Goal: Task Accomplishment & Management: Use online tool/utility

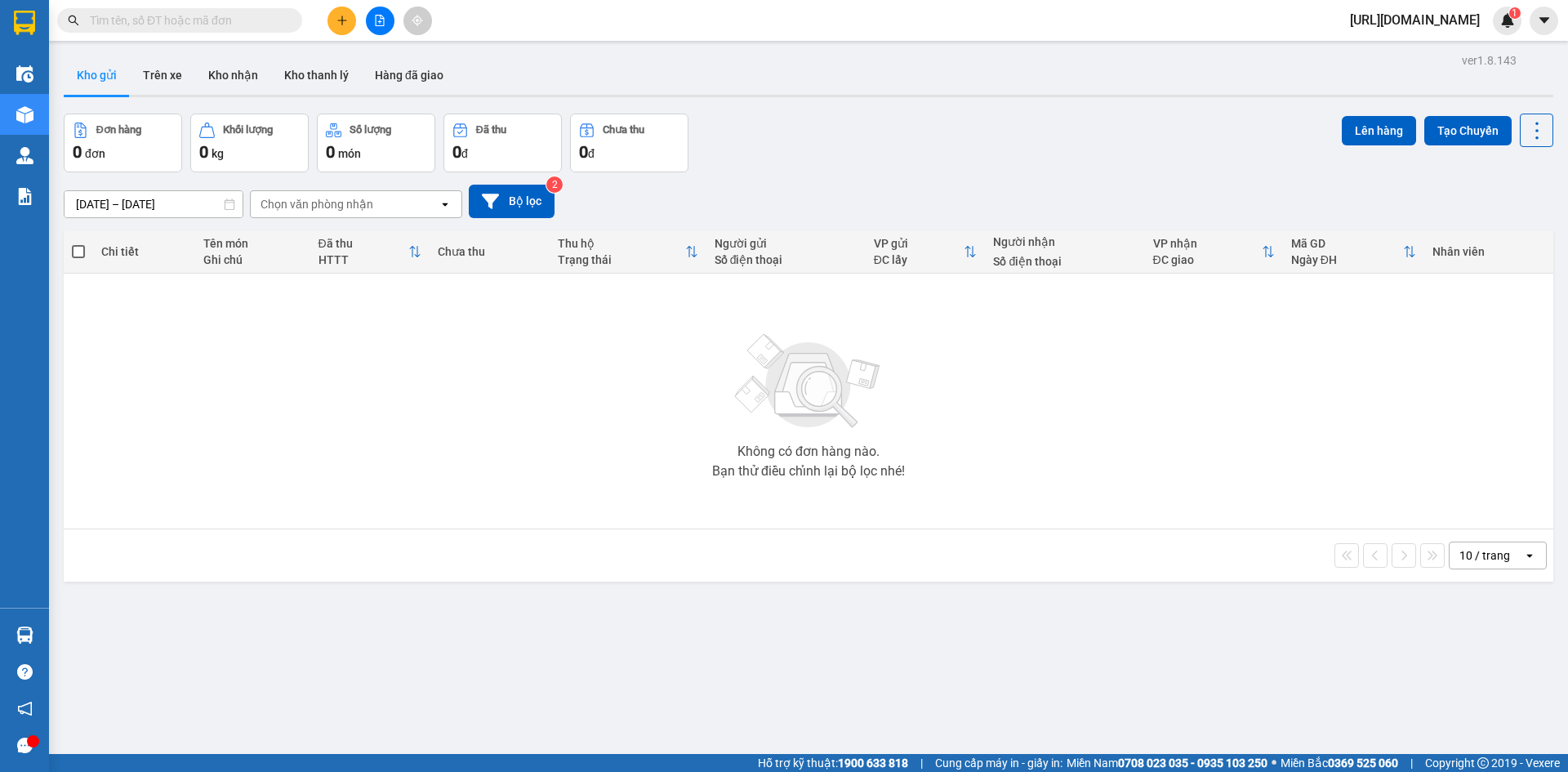
click at [162, 18] on input "text" at bounding box center [186, 21] width 193 height 18
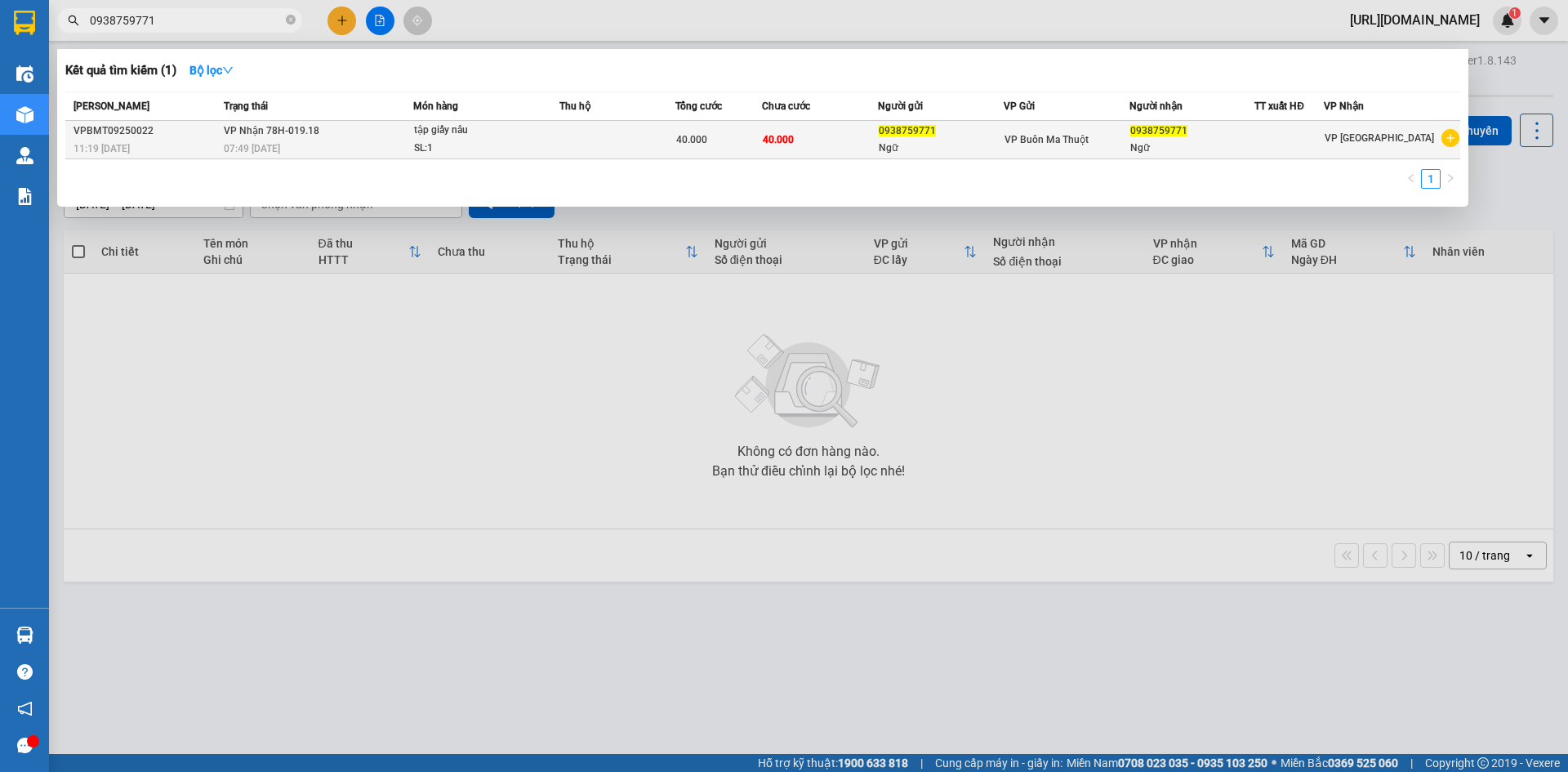
type input "0938759771"
click at [348, 151] on div "07:49 [DATE]" at bounding box center [317, 149] width 188 height 18
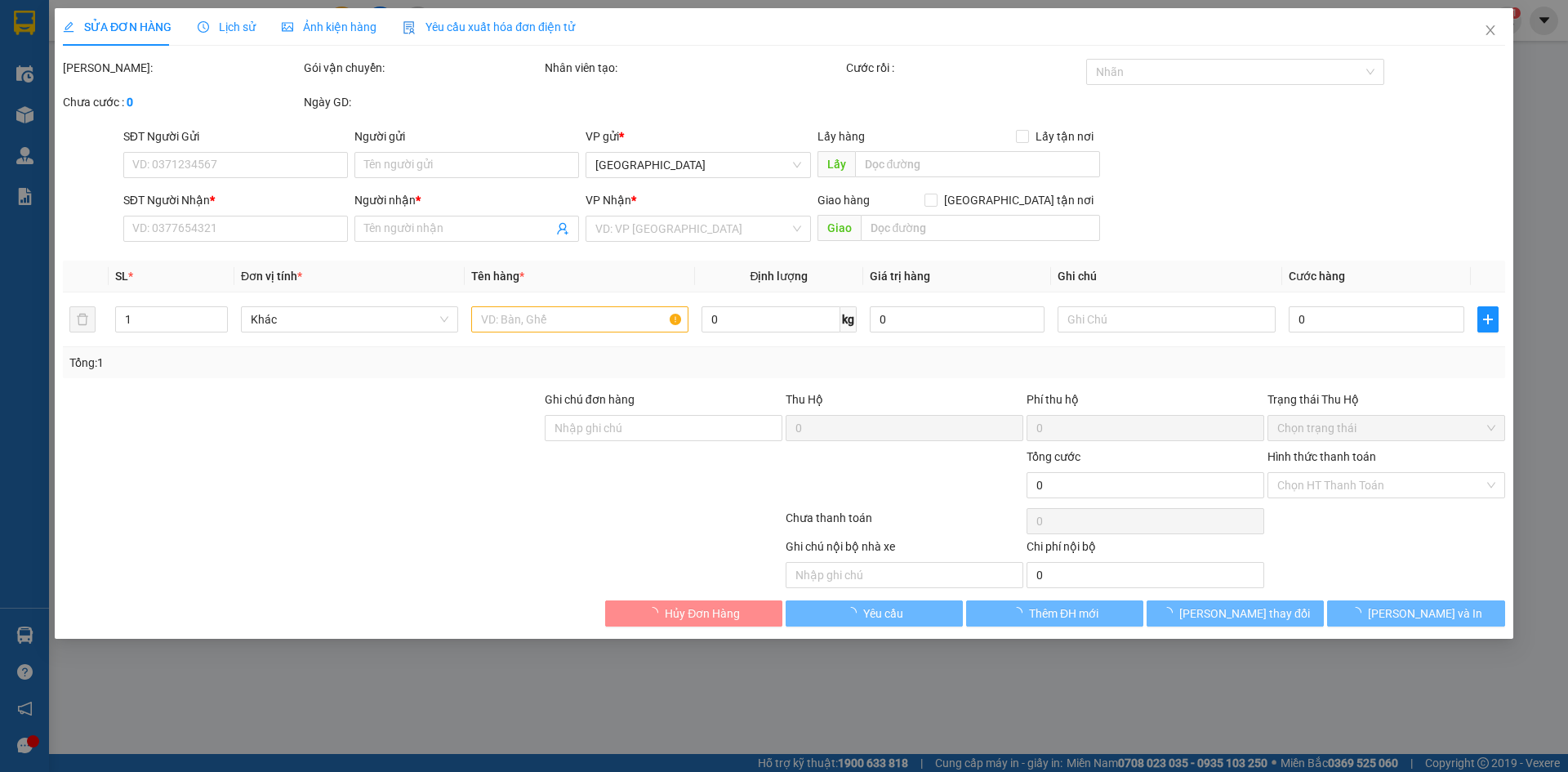
type input "0938759771"
type input "Ngữ"
type input "0938759771"
type input "Ngữ"
type input "40.000"
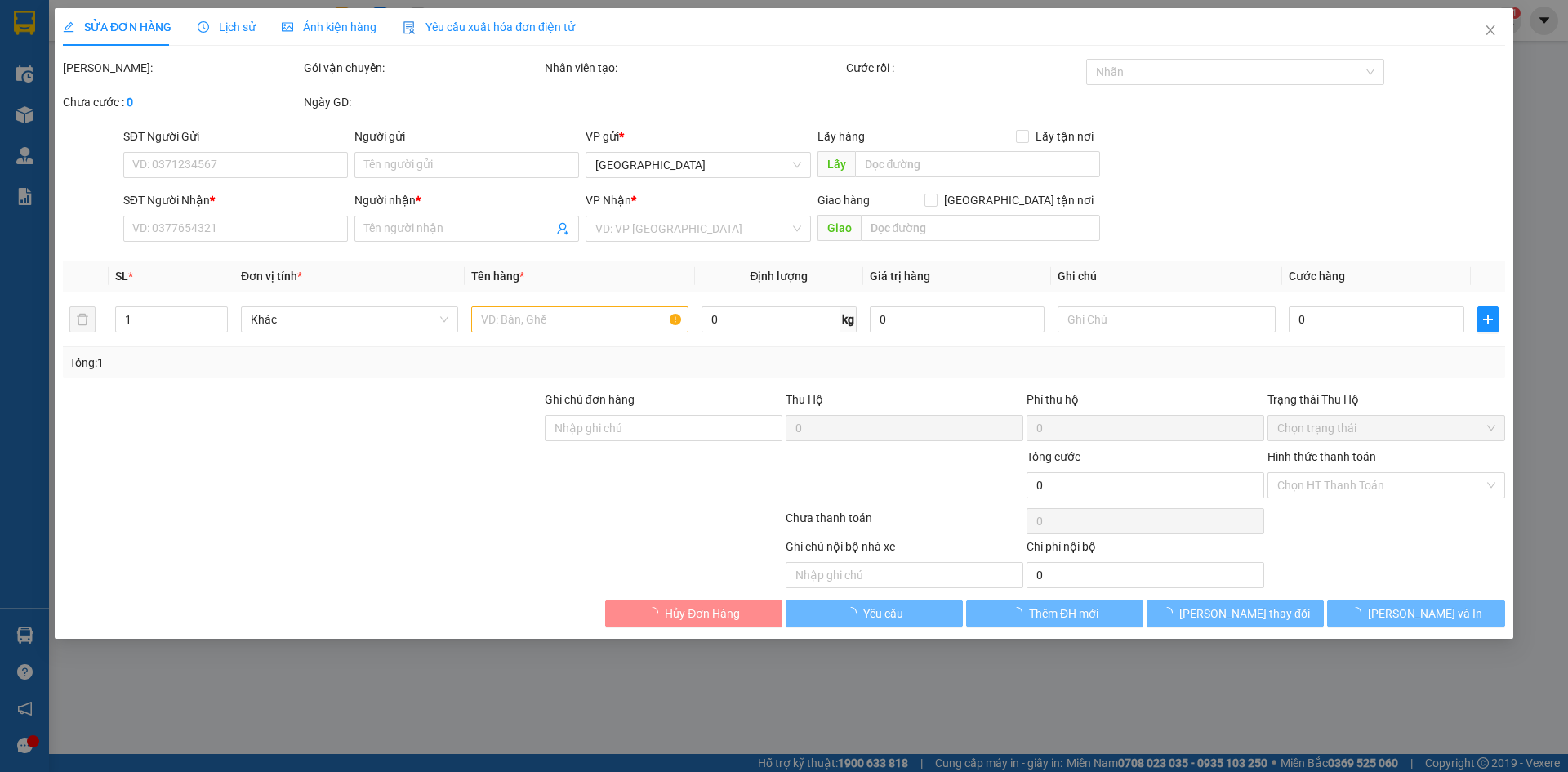
type input "40.000"
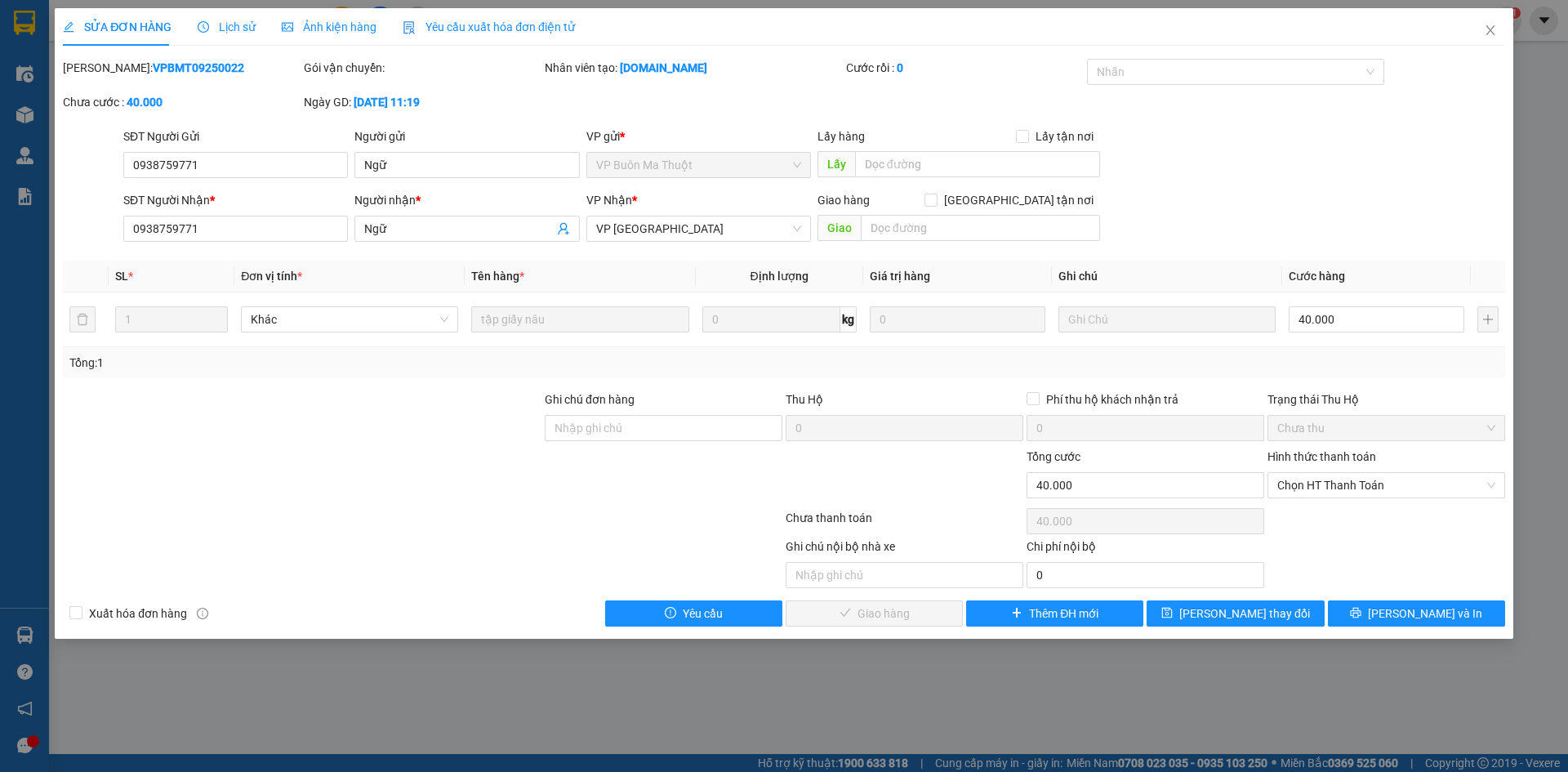
click at [242, 29] on span "Lịch sử" at bounding box center [227, 27] width 58 height 13
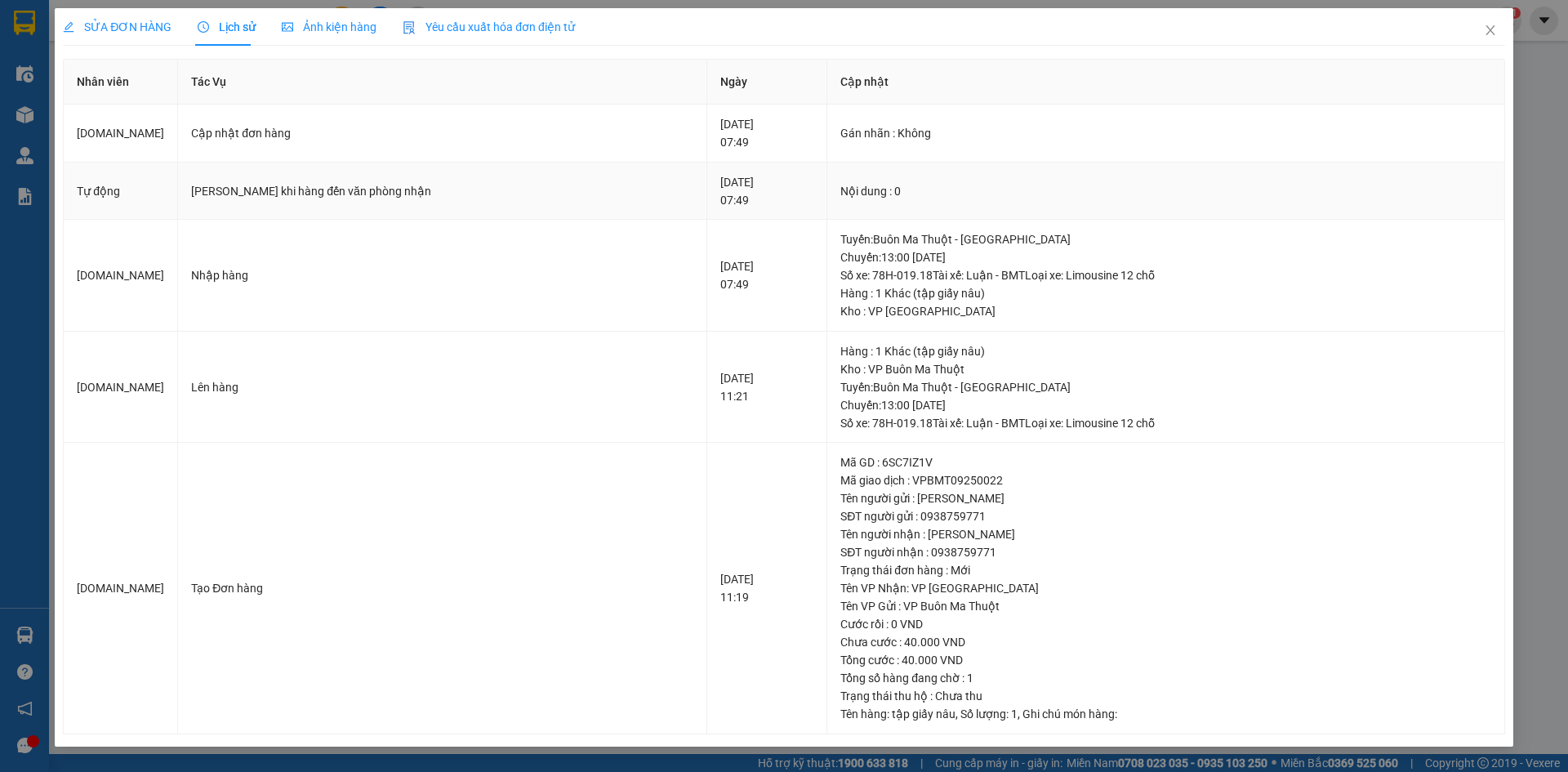
scroll to position [12, 0]
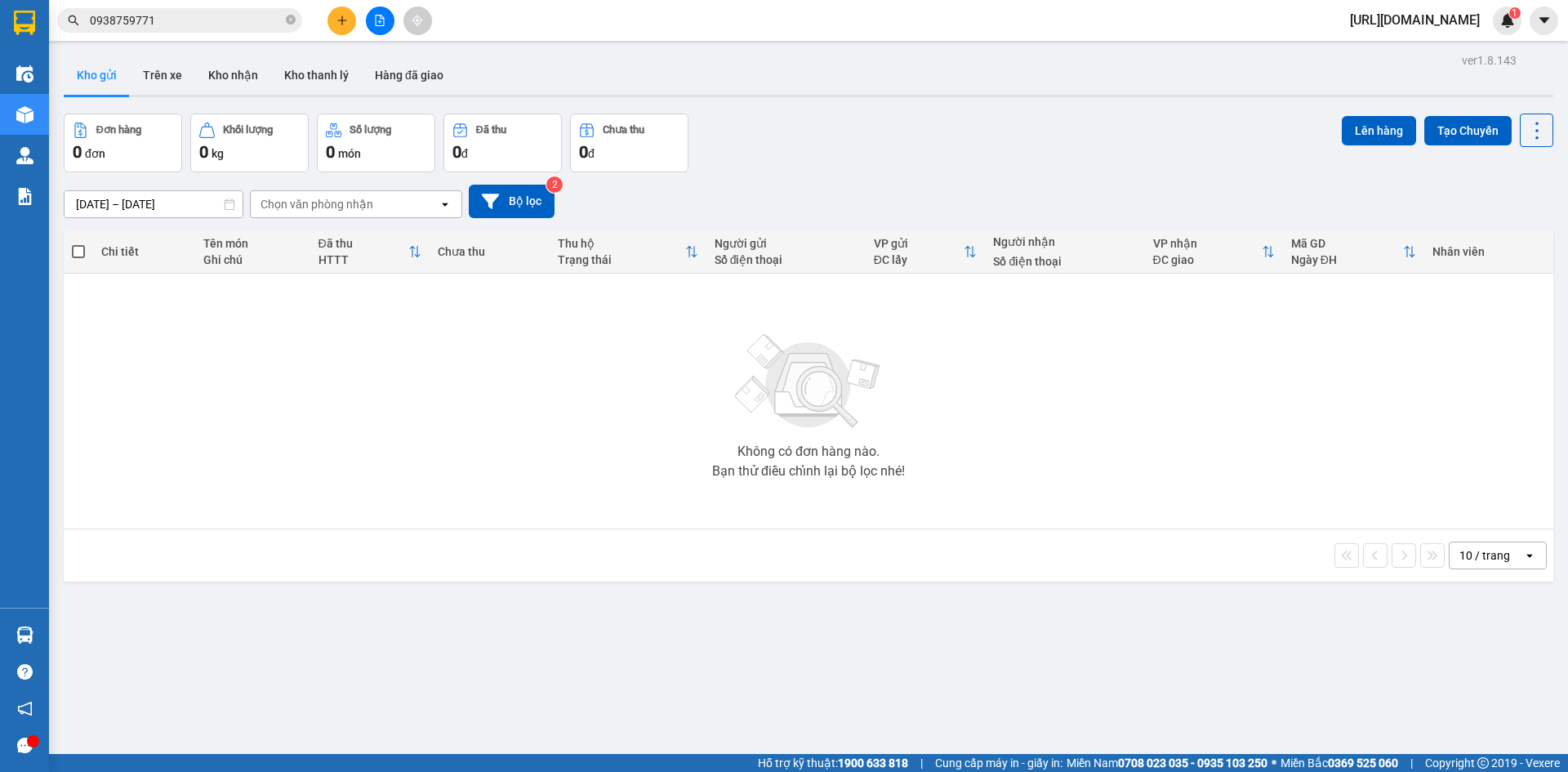
drag, startPoint x: 198, startPoint y: 2, endPoint x: 198, endPoint y: 17, distance: 15.0
click at [198, 15] on div "Kết quả tìm kiếm ( 1 ) Bộ lọc Mã ĐH Trạng thái Món hàng Thu hộ Tổng cước Chưa c…" at bounding box center [784, 20] width 1568 height 40
click at [202, 22] on input "0938759771" at bounding box center [186, 21] width 193 height 18
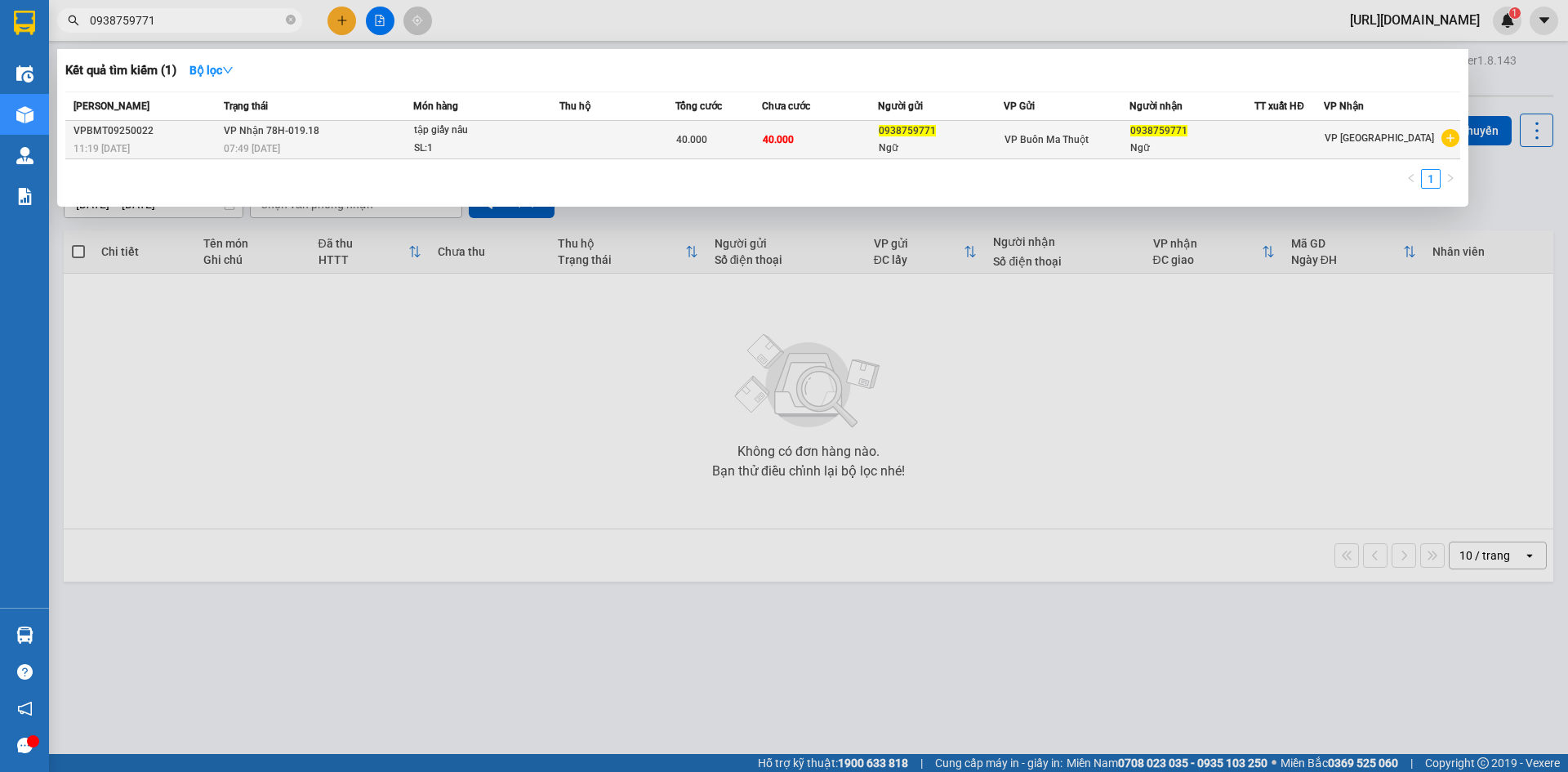
click at [266, 129] on span "VP Nhận 78H-019.18" at bounding box center [271, 131] width 96 height 12
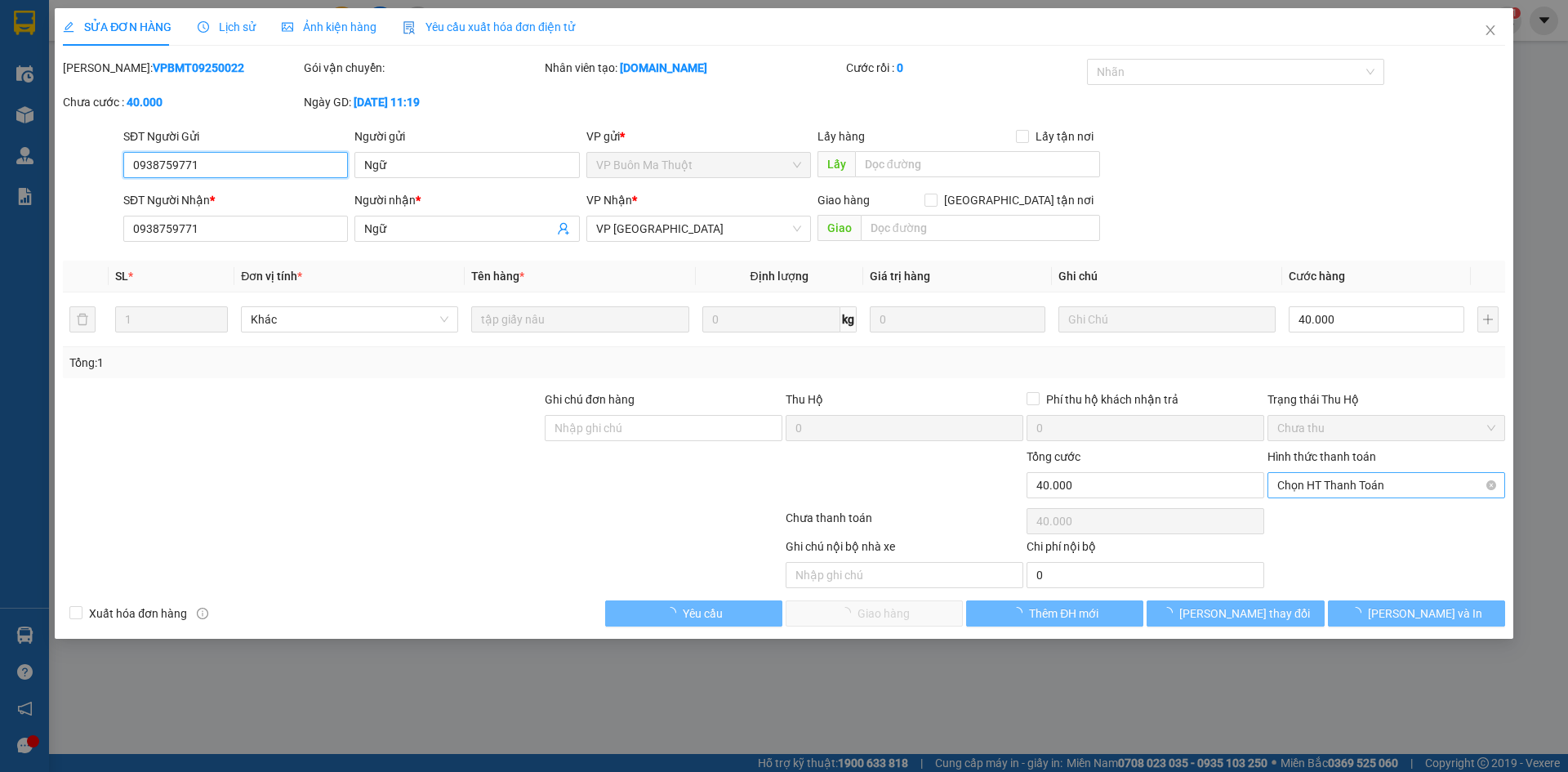
click at [1317, 485] on span "Chọn HT Thanh Toán" at bounding box center [1386, 484] width 218 height 25
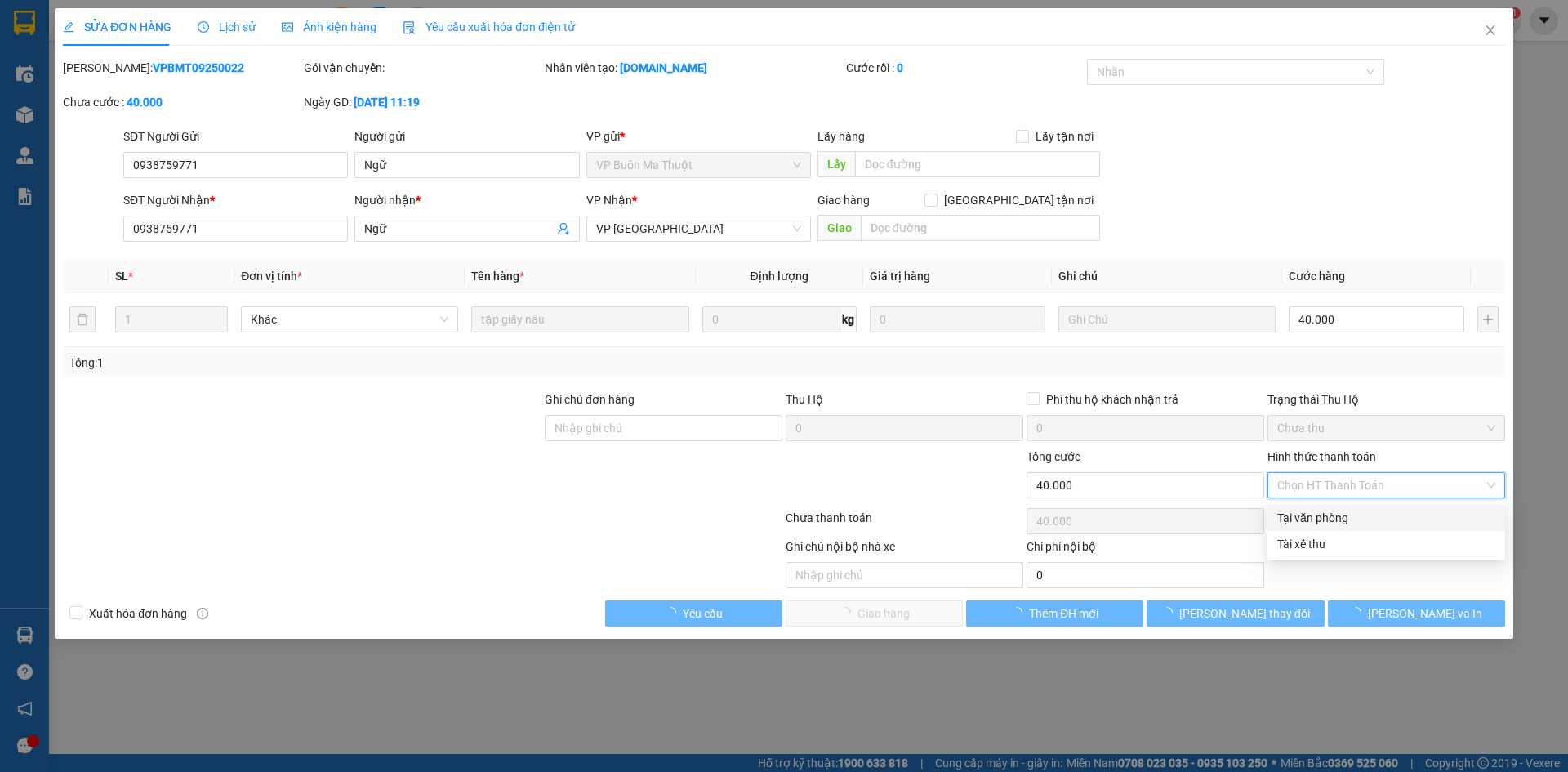
click at [1316, 513] on div "Tại văn phòng" at bounding box center [1386, 518] width 218 height 18
type input "0"
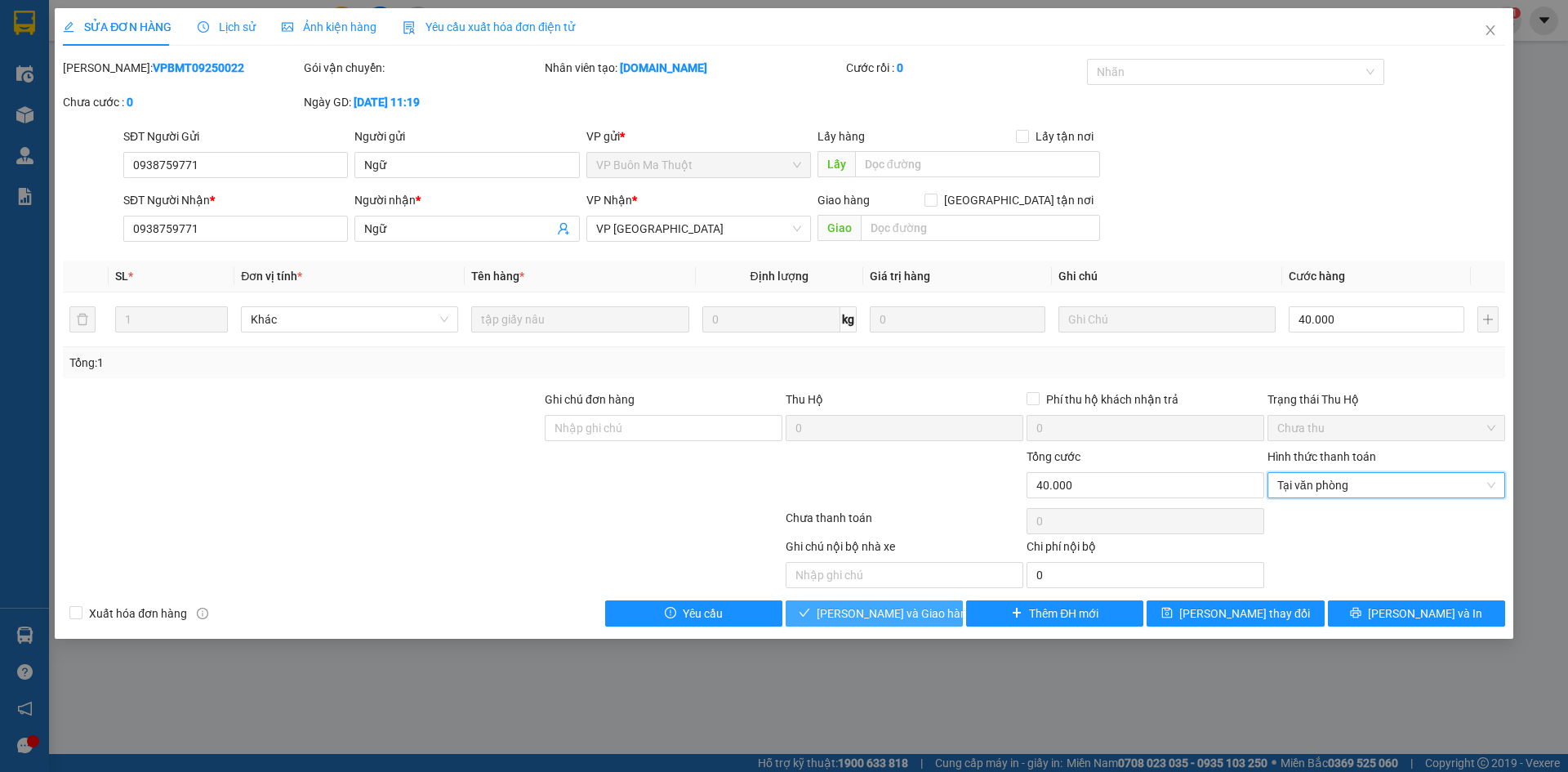
click at [873, 608] on span "[PERSON_NAME] và Giao hàng" at bounding box center [894, 613] width 157 height 18
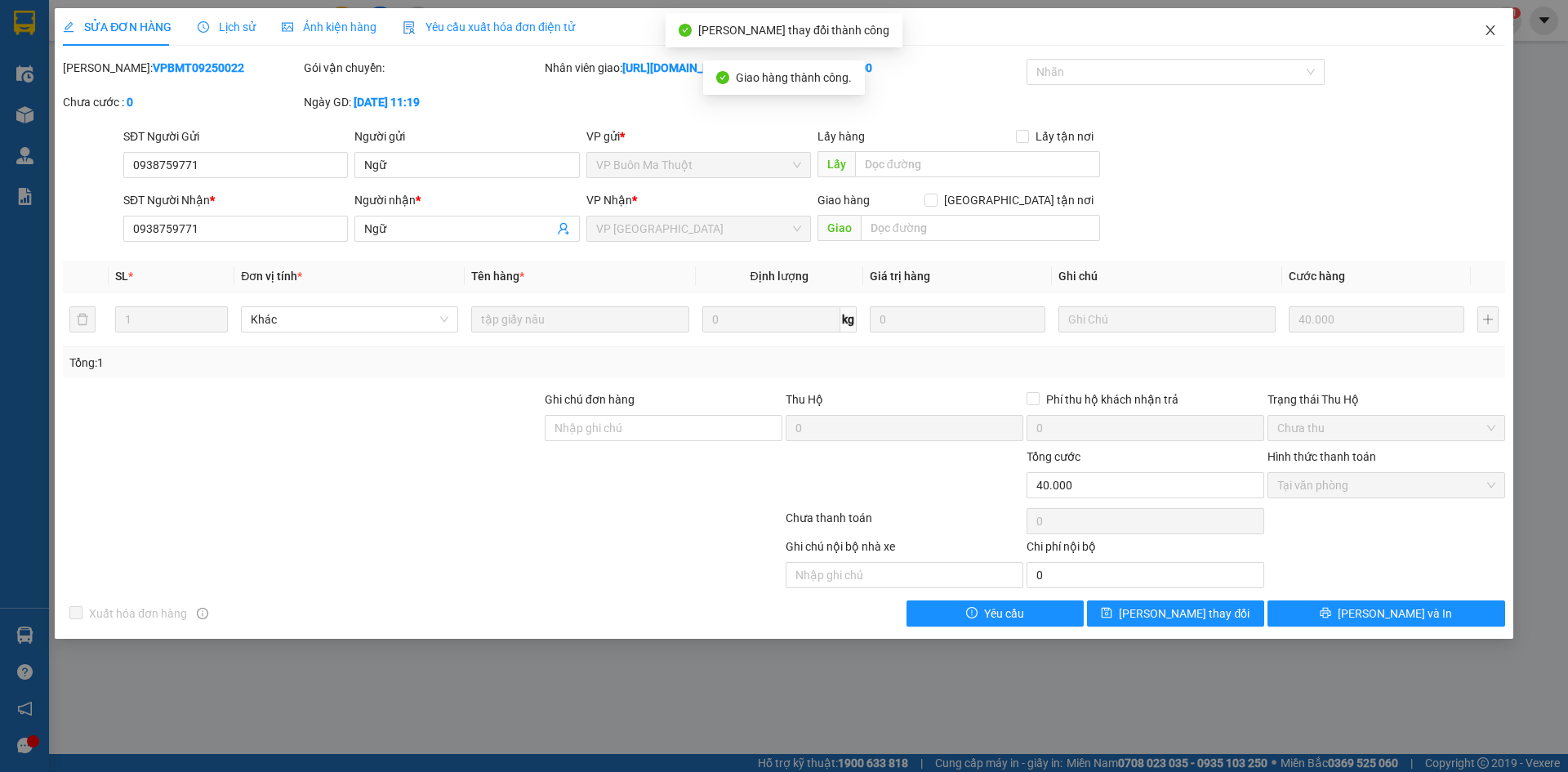
click at [1494, 32] on icon "close" at bounding box center [1490, 30] width 13 height 13
